Goal: Transaction & Acquisition: Purchase product/service

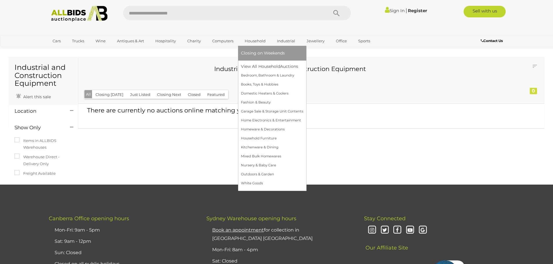
click at [252, 41] on link "Household" at bounding box center [255, 41] width 28 height 10
click at [259, 139] on link "Household Furniture" at bounding box center [272, 138] width 62 height 9
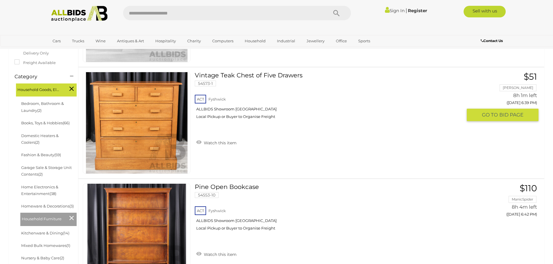
scroll to position [145, 0]
click at [149, 140] on img at bounding box center [137, 124] width 102 height 102
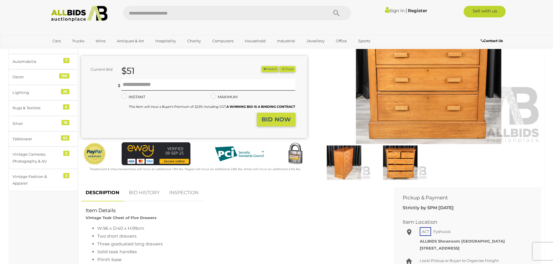
scroll to position [87, 0]
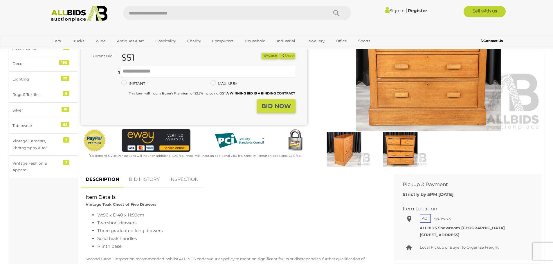
click at [341, 151] on img at bounding box center [343, 149] width 53 height 35
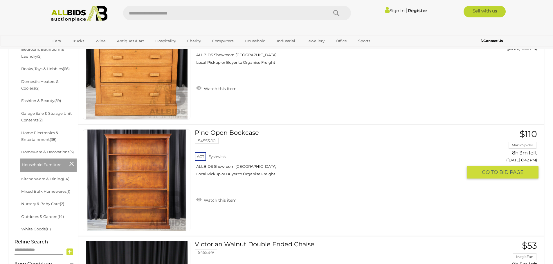
scroll to position [183, 0]
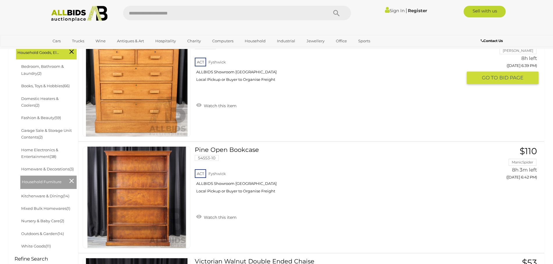
click at [170, 107] on img at bounding box center [137, 86] width 102 height 102
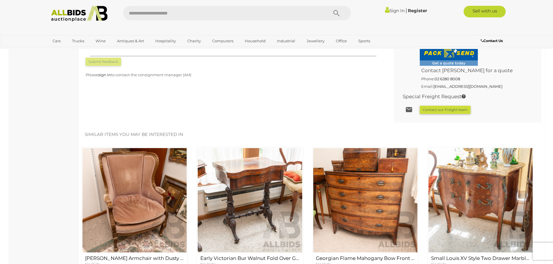
scroll to position [377, 0]
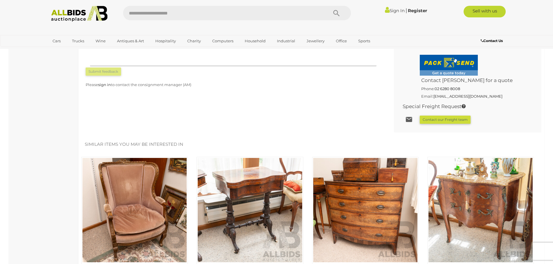
click at [368, 226] on img at bounding box center [365, 210] width 104 height 104
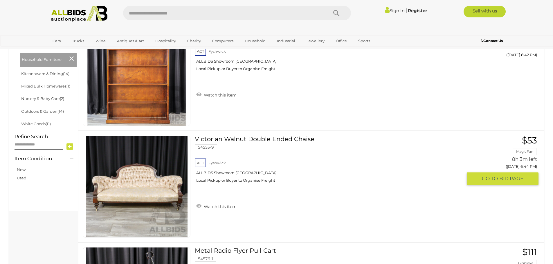
scroll to position [334, 0]
